Goal: Answer question/provide support: Share knowledge or assist other users

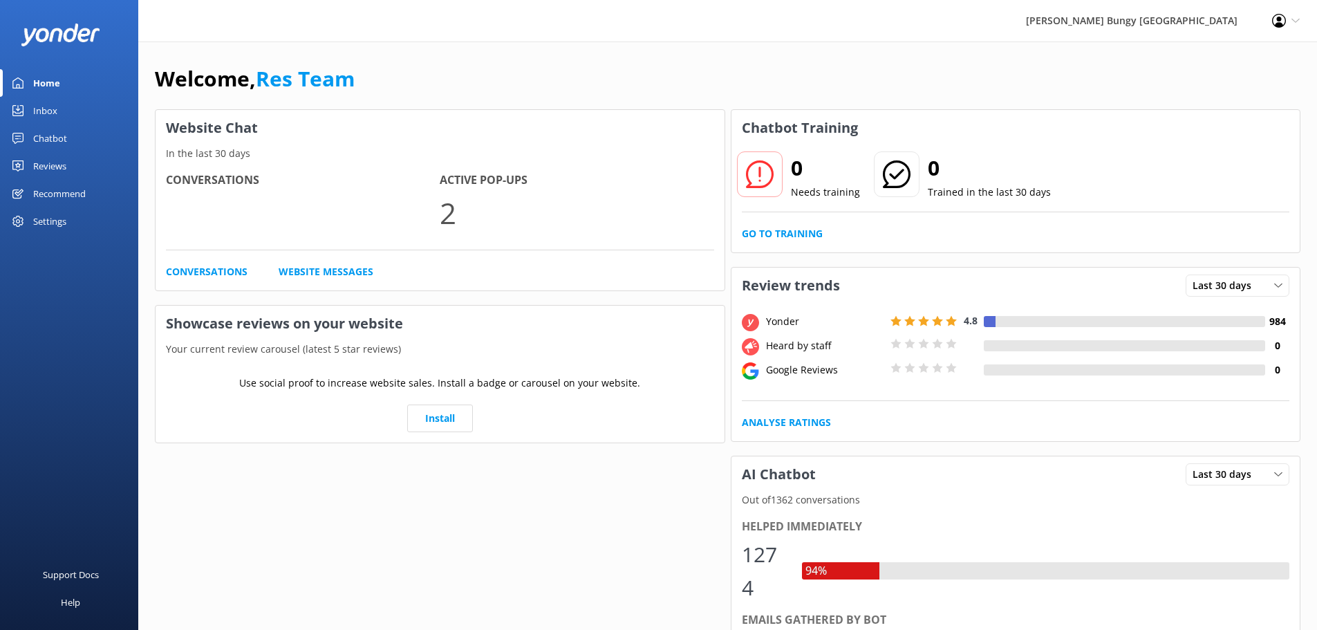
click at [35, 115] on div "Inbox" at bounding box center [45, 111] width 24 height 28
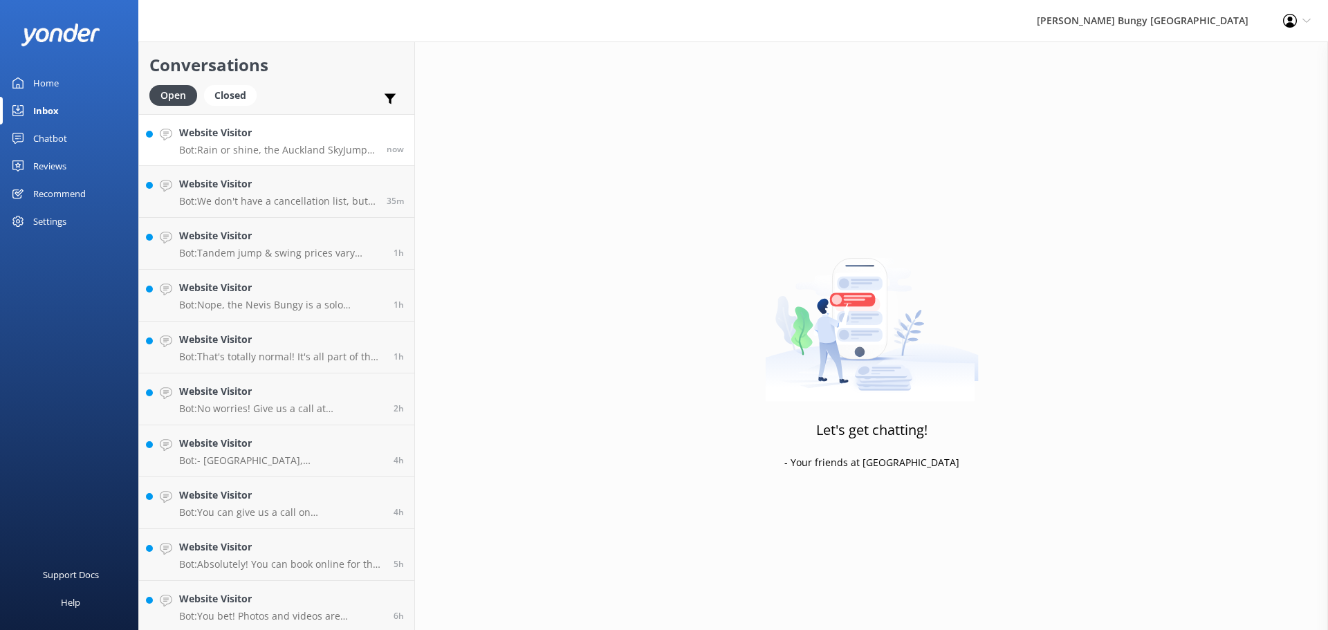
click at [308, 142] on div "Website Visitor Bot: Rain or shine, the Auckland SkyJump is a go! We run our ac…" at bounding box center [277, 140] width 197 height 30
